Goal: Information Seeking & Learning: Learn about a topic

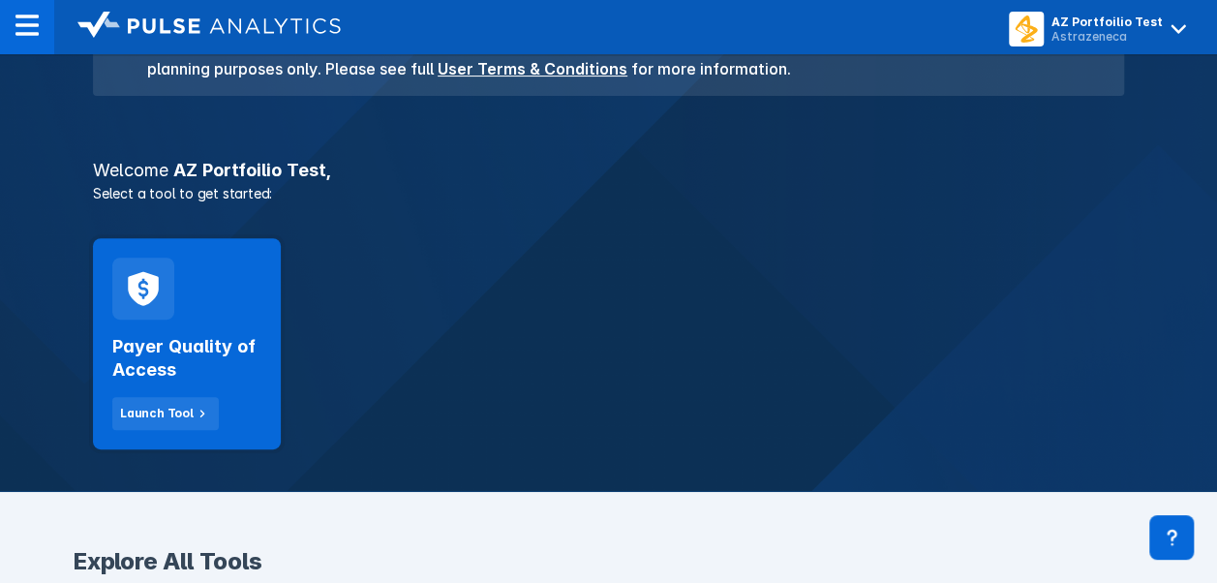
scroll to position [290, 0]
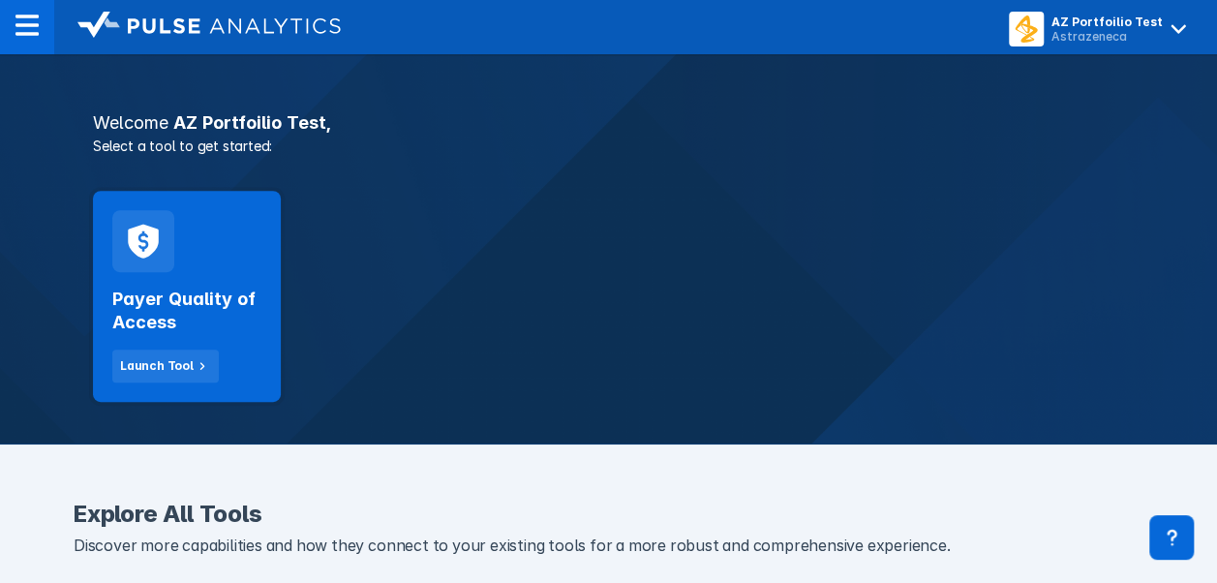
click at [194, 266] on div "Payer Quality of Access Launch Tool" at bounding box center [187, 296] width 188 height 211
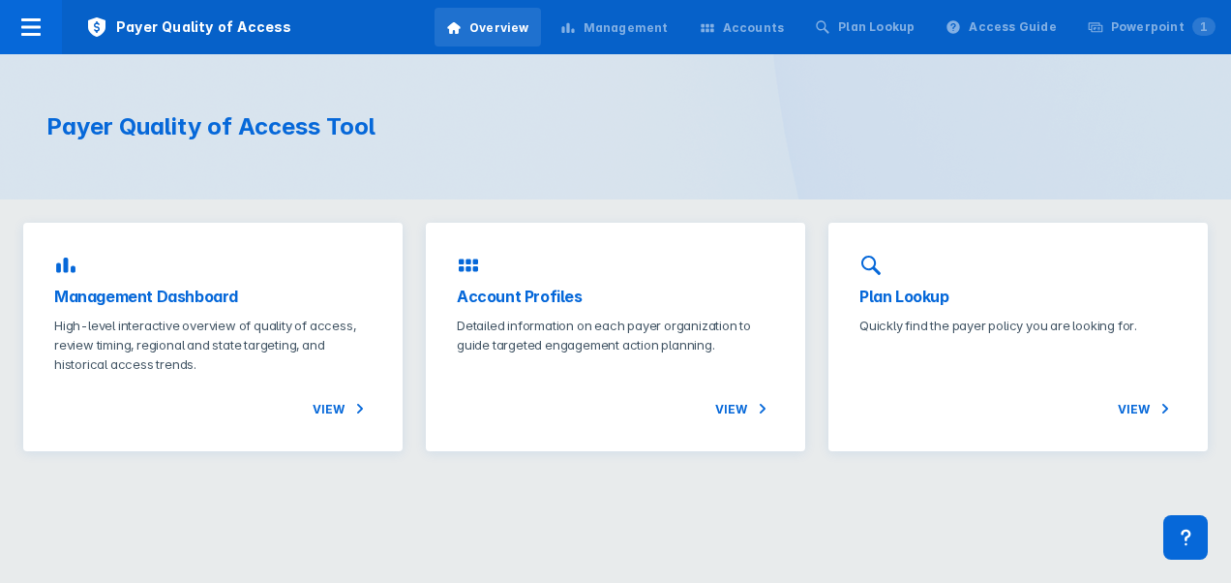
click at [145, 279] on div "Management Dashboard High-level interactive overview of quality of access, revi…" at bounding box center [213, 337] width 380 height 228
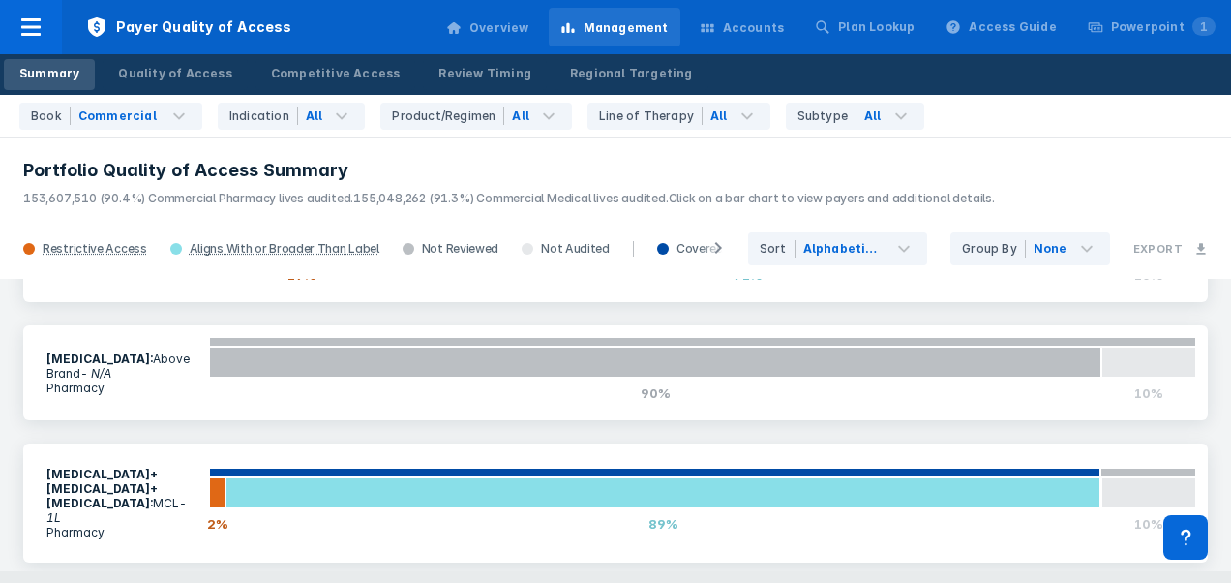
scroll to position [290, 0]
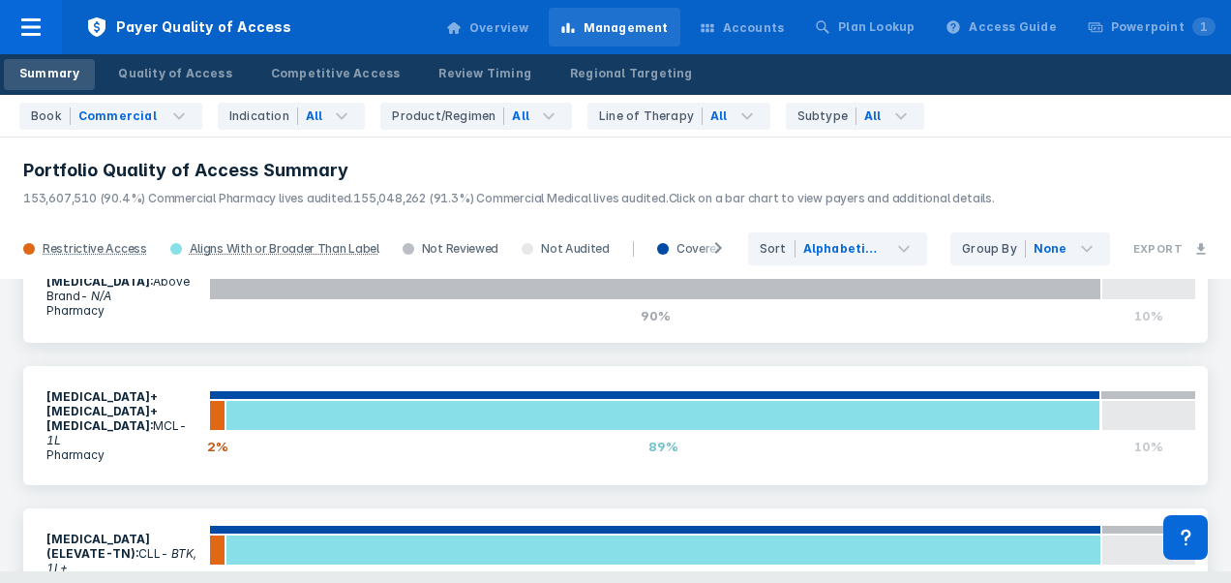
click at [128, 447] on p "Pharmacy" at bounding box center [121, 454] width 151 height 15
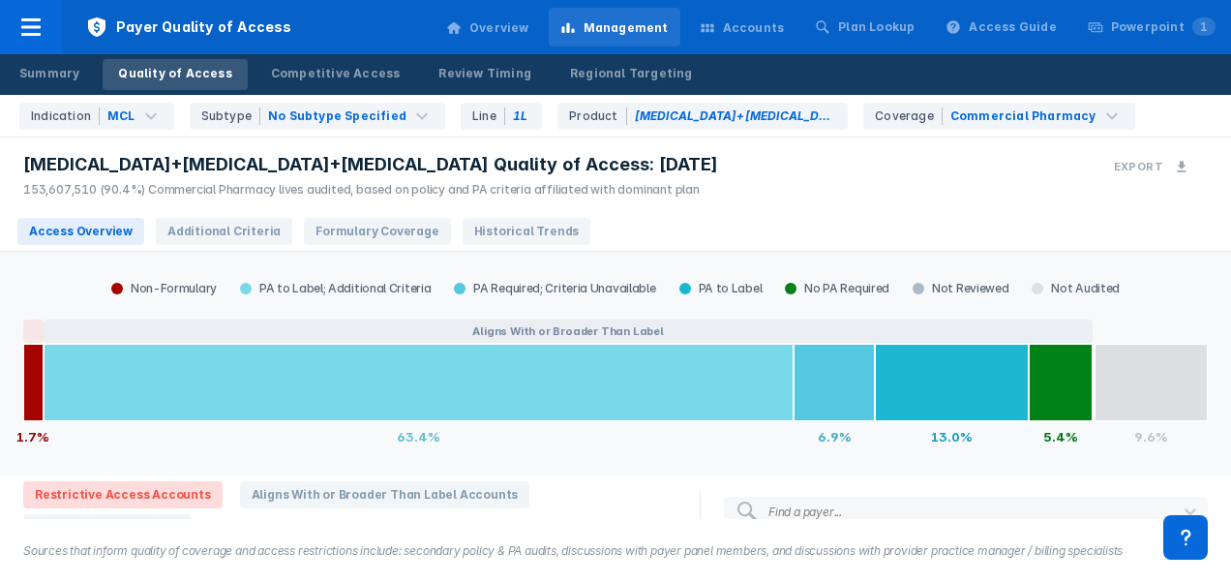
click at [465, 234] on span "Historical Trends" at bounding box center [527, 231] width 129 height 27
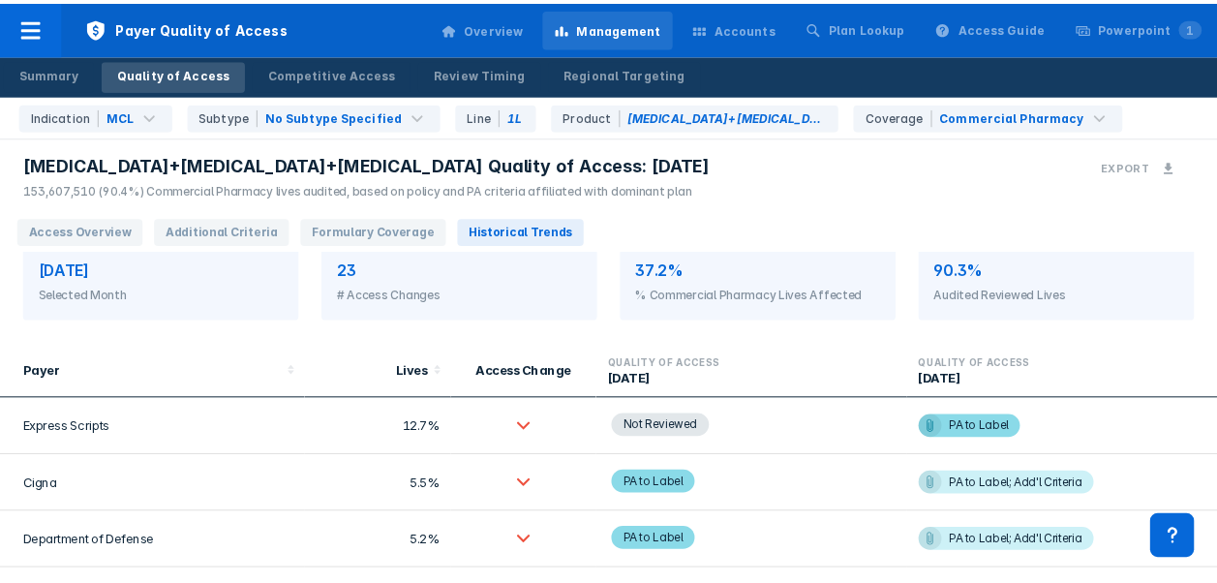
scroll to position [581, 0]
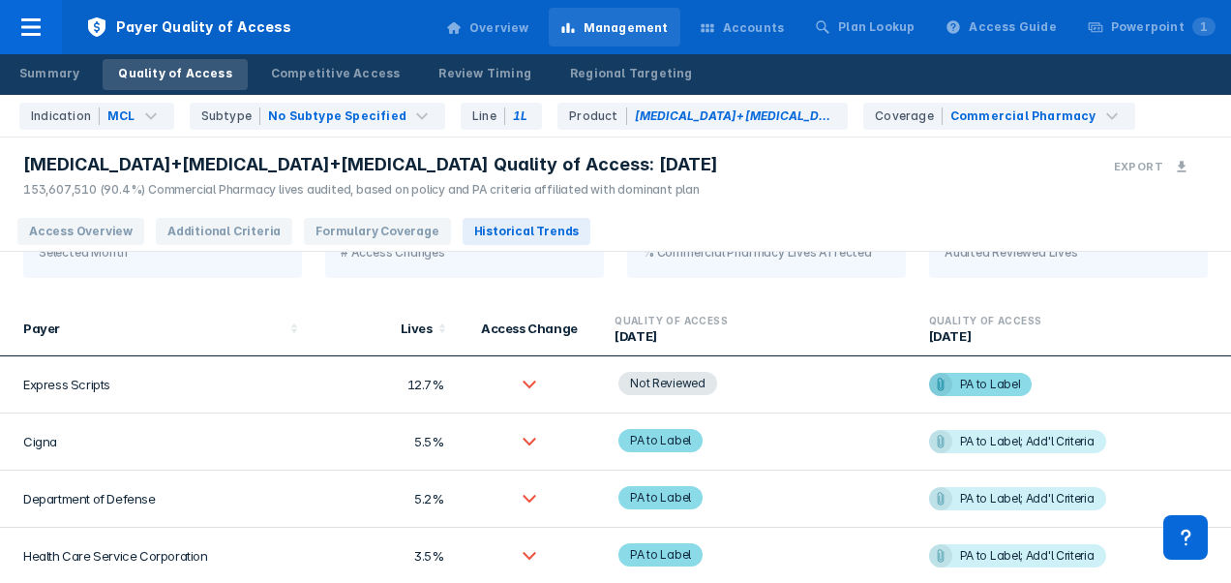
click at [465, 72] on div "Review Timing" at bounding box center [485, 73] width 93 height 17
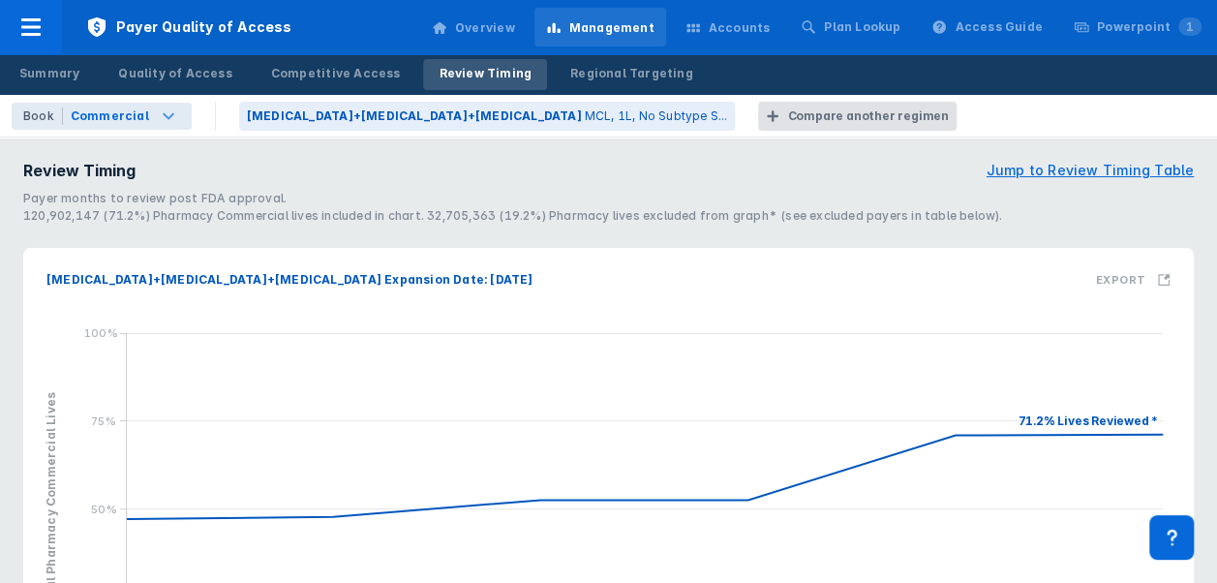
click at [161, 118] on icon at bounding box center [168, 116] width 23 height 23
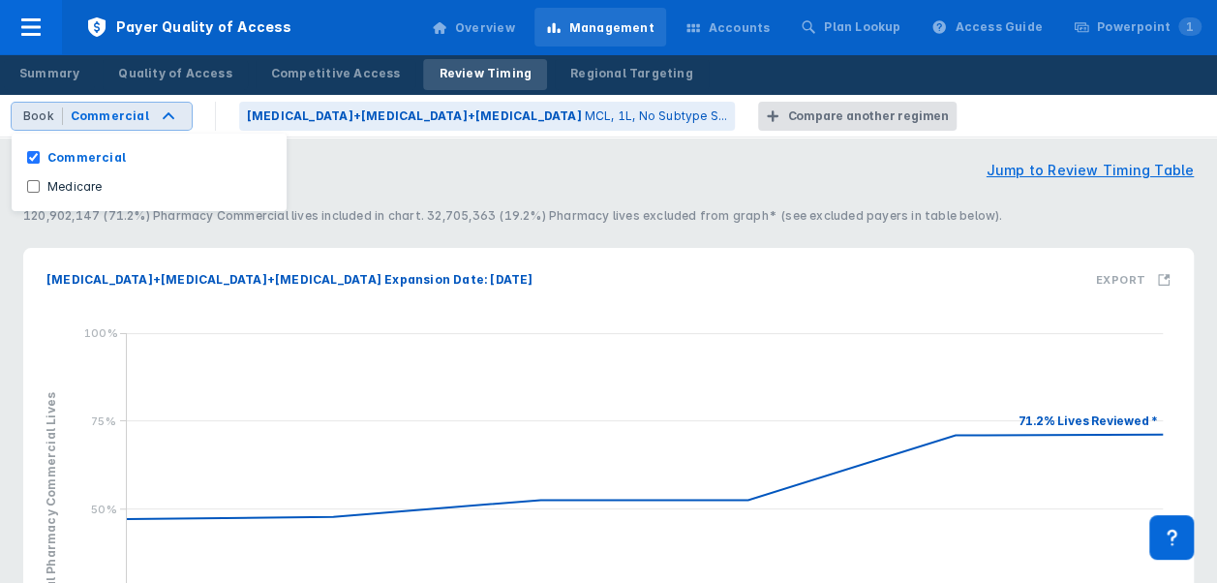
click at [103, 186] on label "Medicare" at bounding box center [75, 186] width 71 height 17
click at [40, 186] on input "Medicare" at bounding box center [33, 186] width 13 height 13
checkbox input "true"
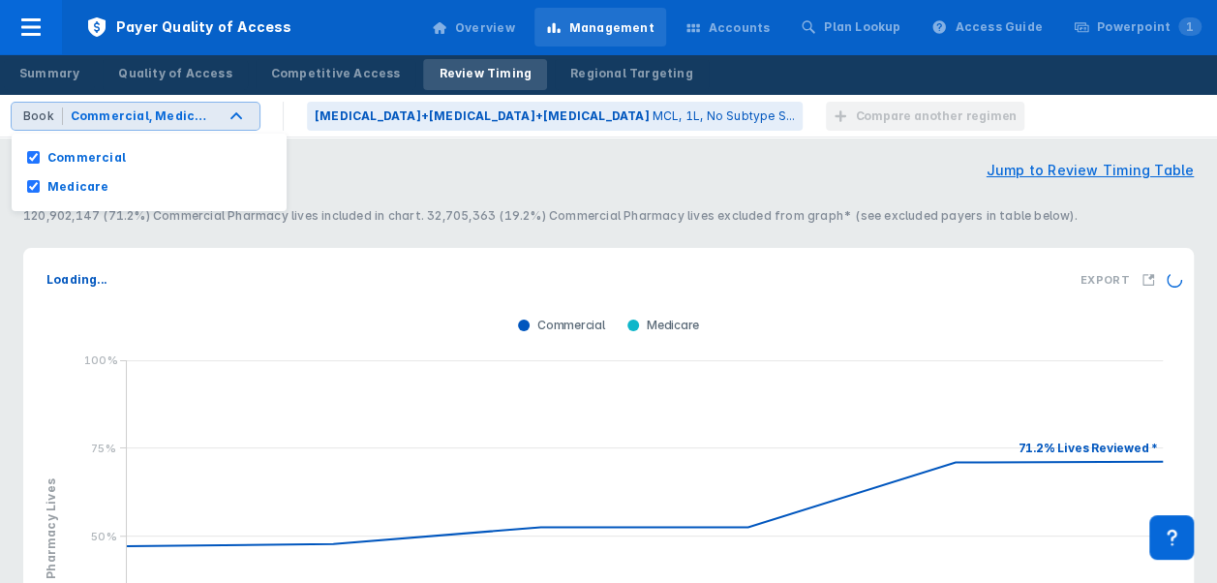
click at [33, 155] on input "Commercial" at bounding box center [33, 157] width 13 height 13
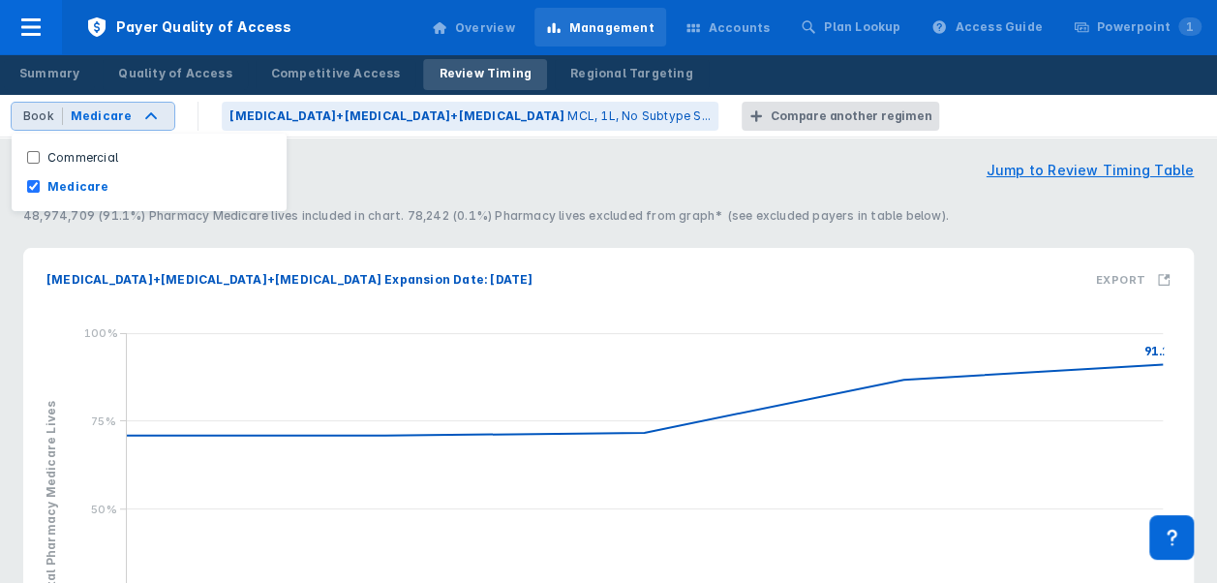
click at [35, 155] on input "Commercial" at bounding box center [33, 157] width 13 height 13
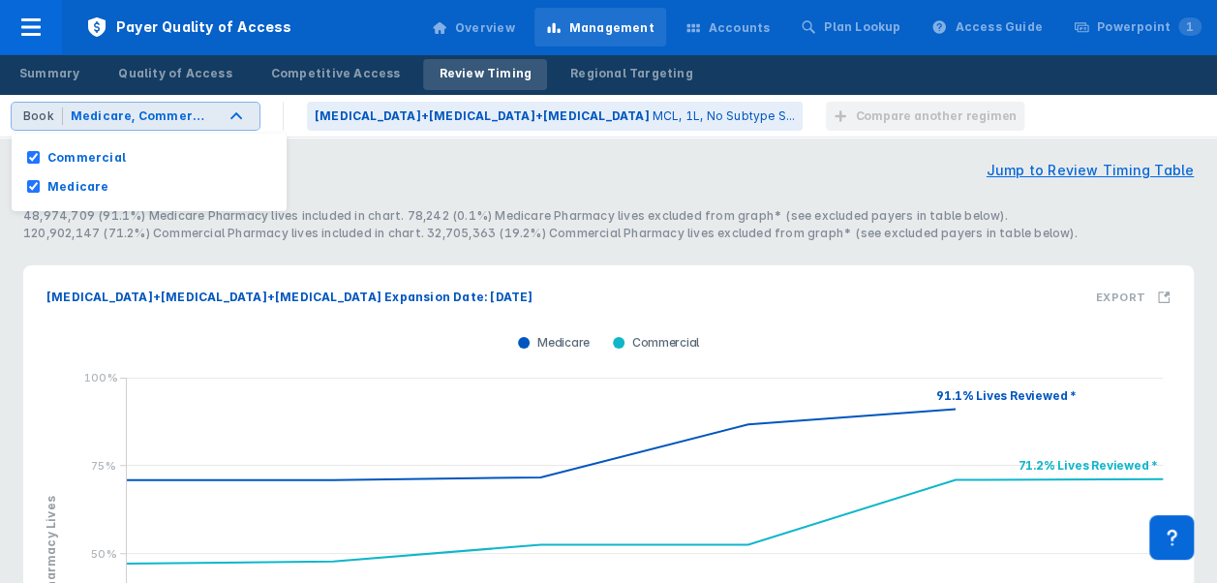
click at [91, 149] on label "Commercial" at bounding box center [87, 157] width 94 height 17
click at [40, 151] on input "Commercial" at bounding box center [33, 157] width 13 height 13
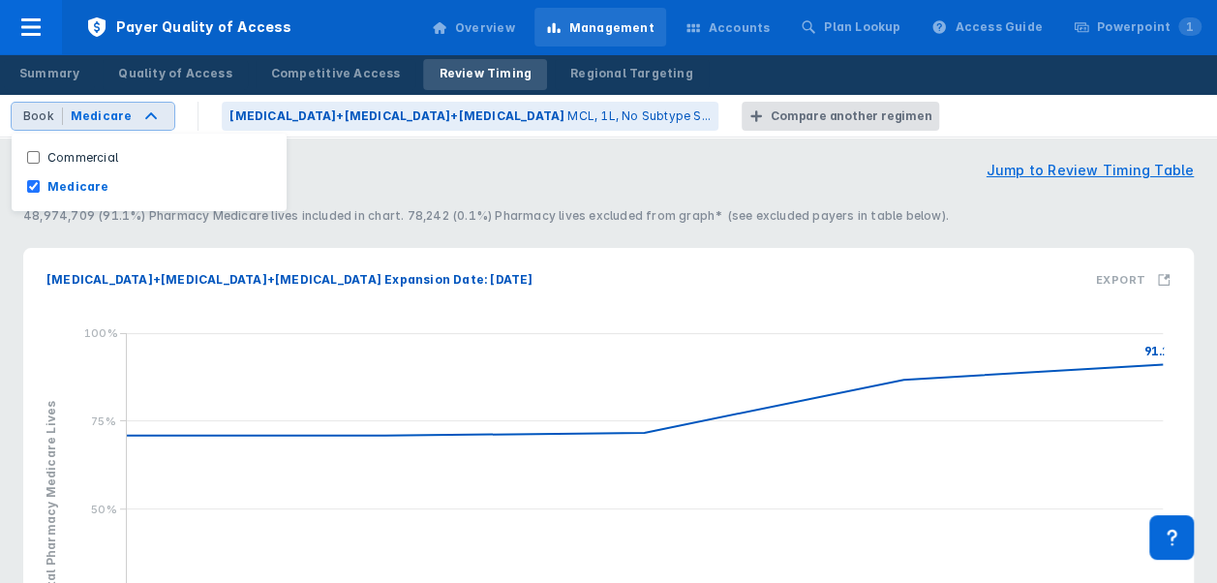
click at [73, 197] on button "Medicare" at bounding box center [149, 186] width 275 height 29
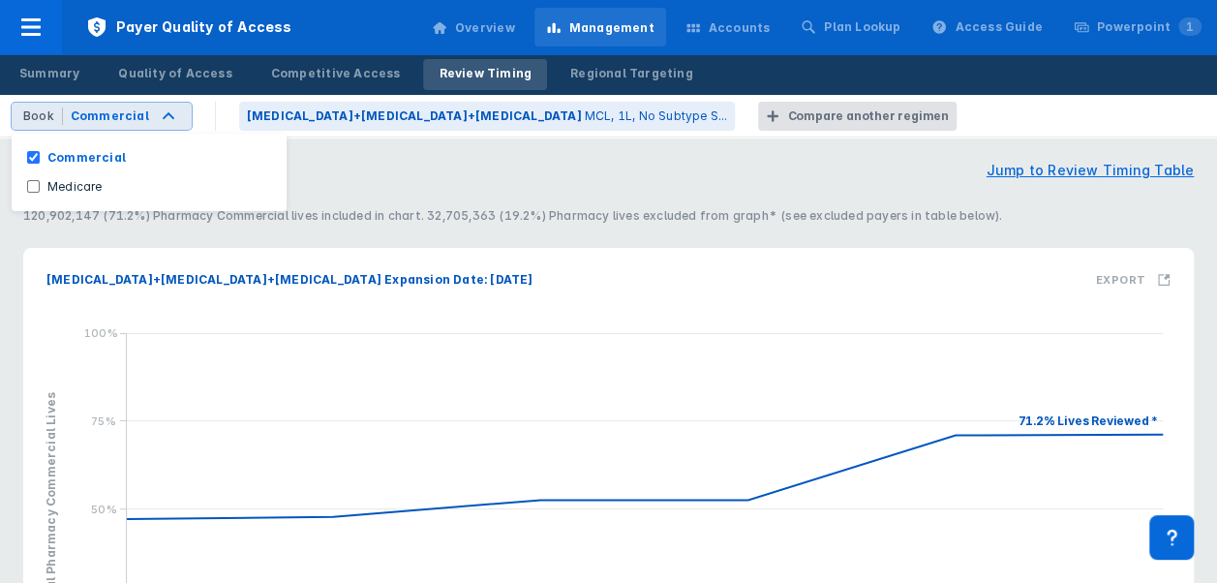
checkbox input "true"
checkbox input "false"
drag, startPoint x: 33, startPoint y: 153, endPoint x: 278, endPoint y: 177, distance: 246.1
click at [33, 153] on input "Commercial" at bounding box center [33, 157] width 13 height 13
checkbox input "true"
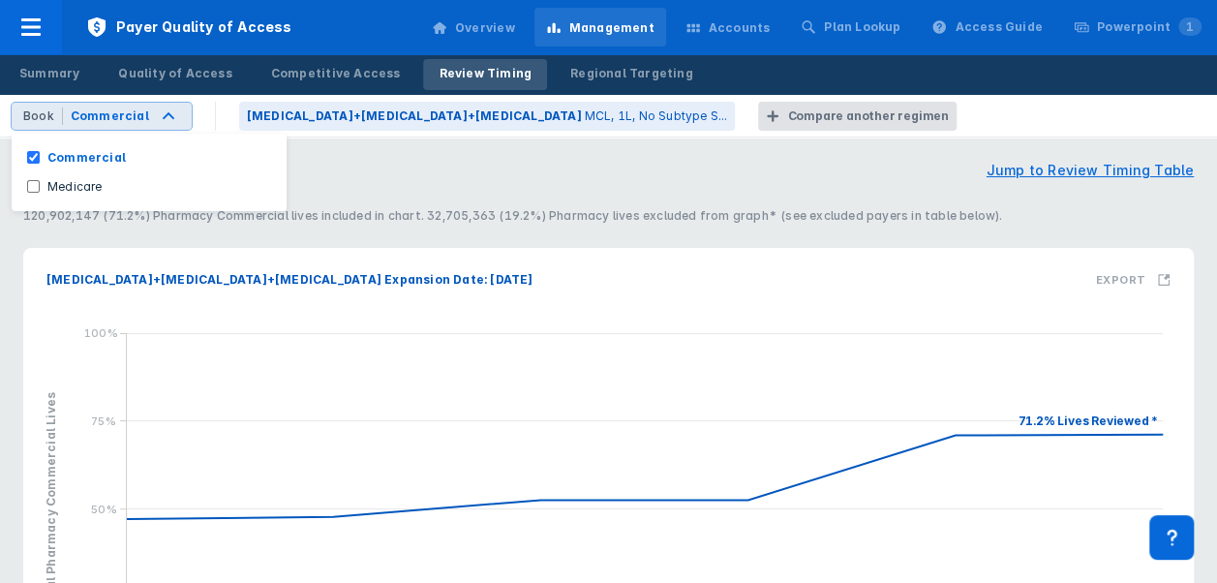
click at [445, 177] on section "Review Timing Jump to Review Timing Table" at bounding box center [608, 170] width 1170 height 23
